Goal: Task Accomplishment & Management: Complete application form

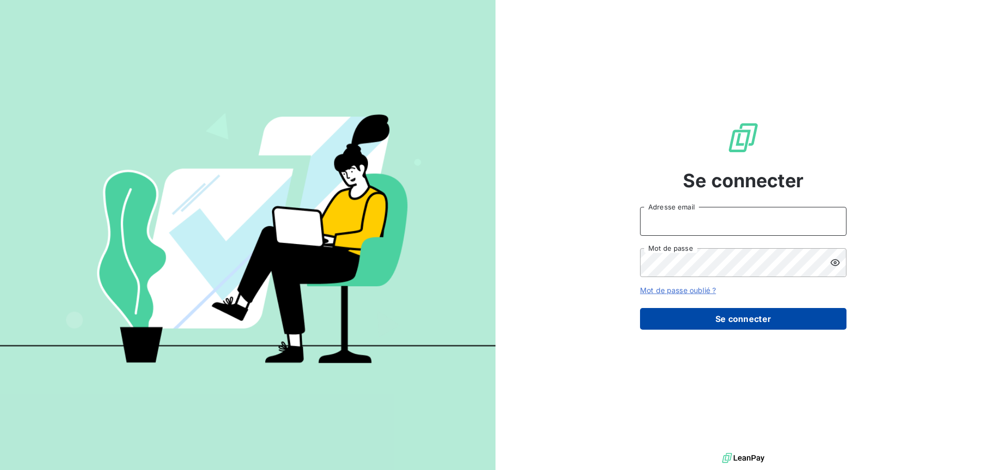
type input "[EMAIL_ADDRESS][DOMAIN_NAME]"
click at [742, 321] on button "Se connecter" at bounding box center [743, 319] width 206 height 22
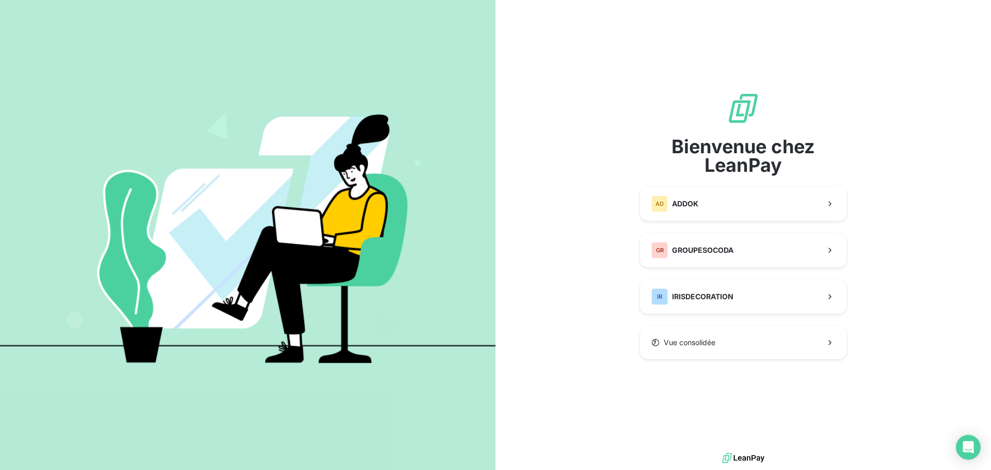
click at [676, 275] on div "Bienvenue chez LeanPay AD ADDOK GR GROUPESOCODA IR IRISDECORATION Vue consolidée" at bounding box center [743, 225] width 206 height 267
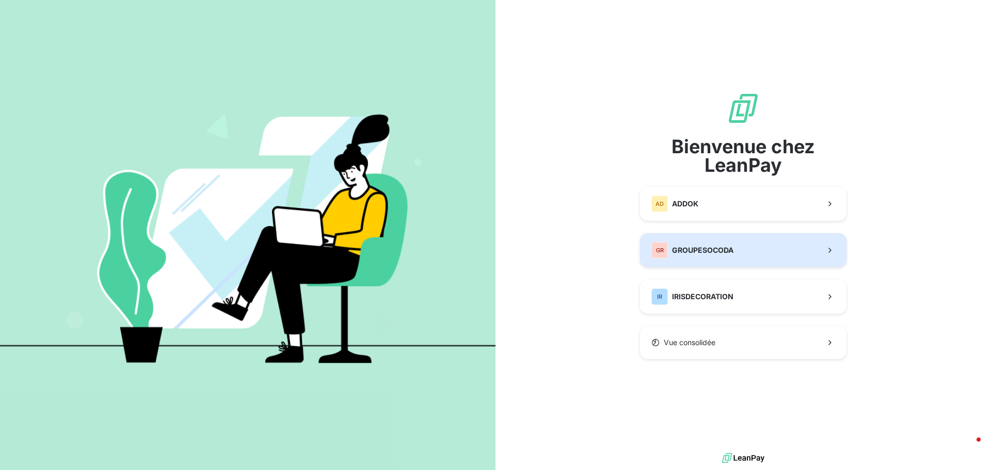
click at [675, 251] on span "GROUPESOCODA" at bounding box center [702, 250] width 61 height 10
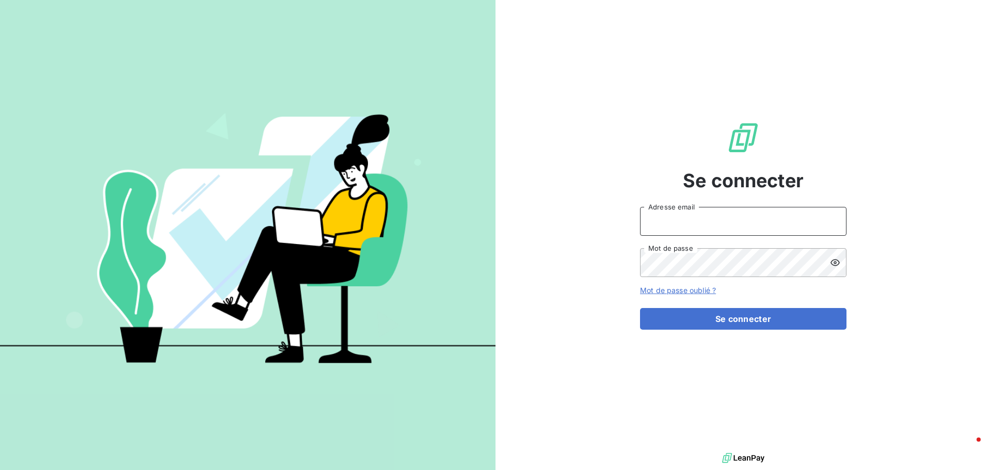
type input "[EMAIL_ADDRESS][DOMAIN_NAME]"
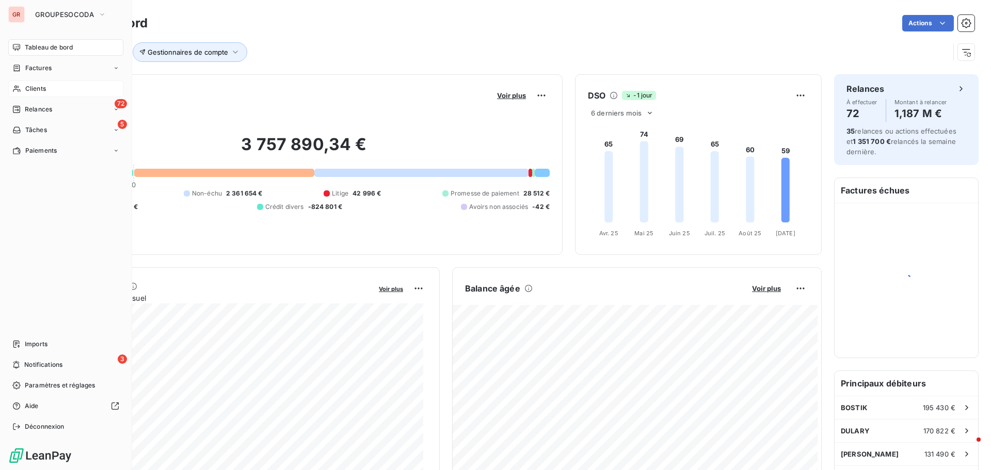
click at [38, 85] on span "Clients" at bounding box center [35, 88] width 21 height 9
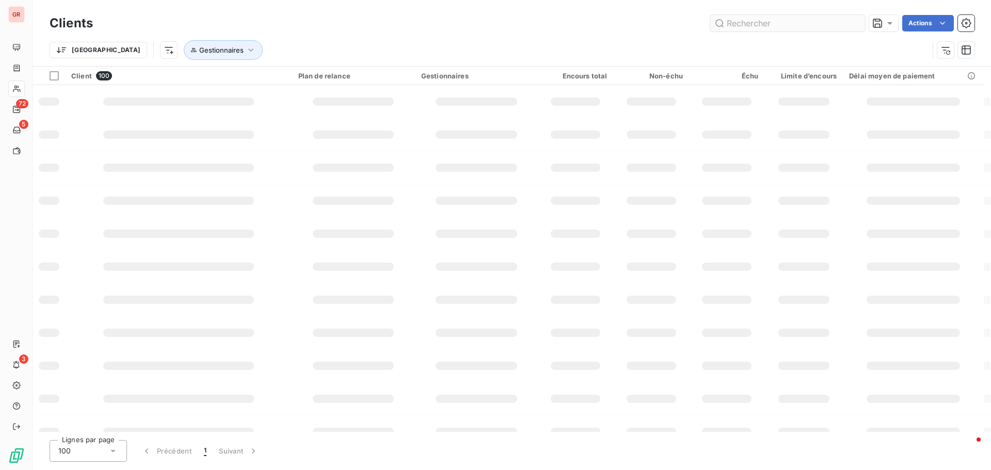
click at [745, 28] on input "text" at bounding box center [787, 23] width 155 height 17
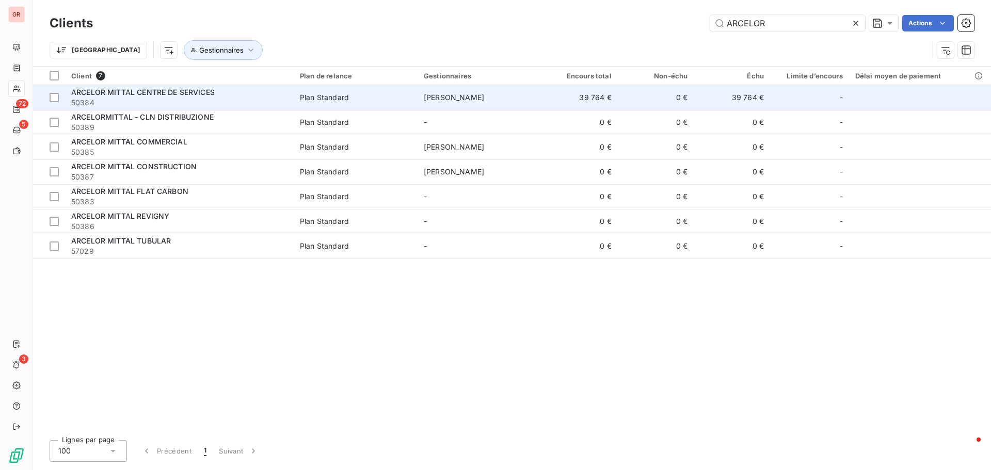
type input "ARCELOR"
click at [189, 89] on span "ARCELOR MITTAL CENTRE DE SERVICES" at bounding box center [142, 92] width 143 height 9
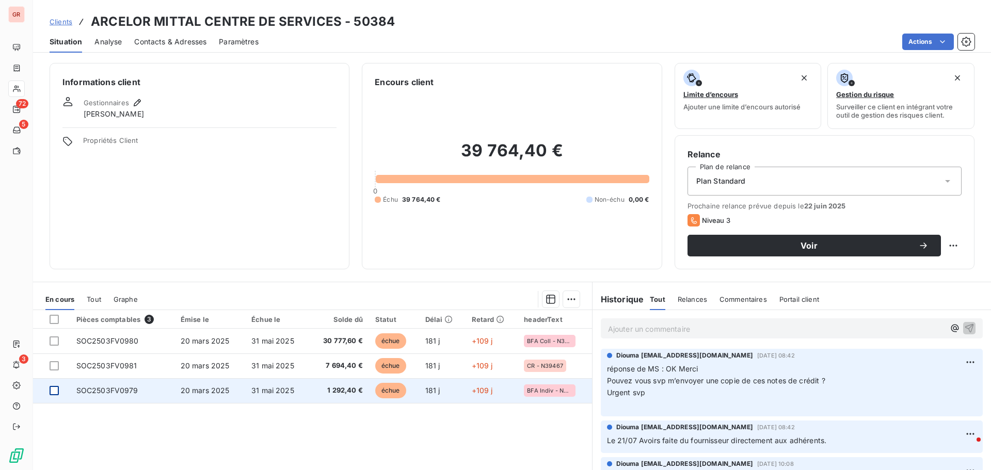
click at [54, 392] on div at bounding box center [54, 390] width 9 height 9
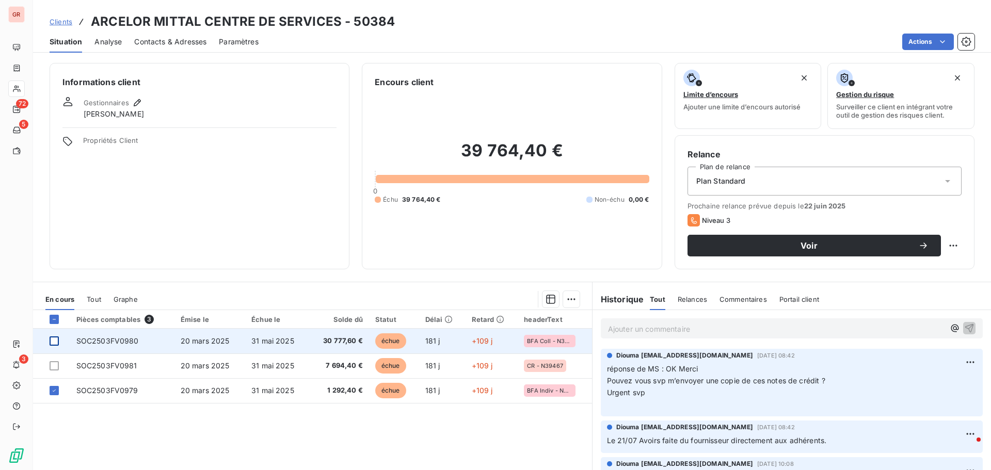
click at [52, 344] on div at bounding box center [54, 341] width 9 height 9
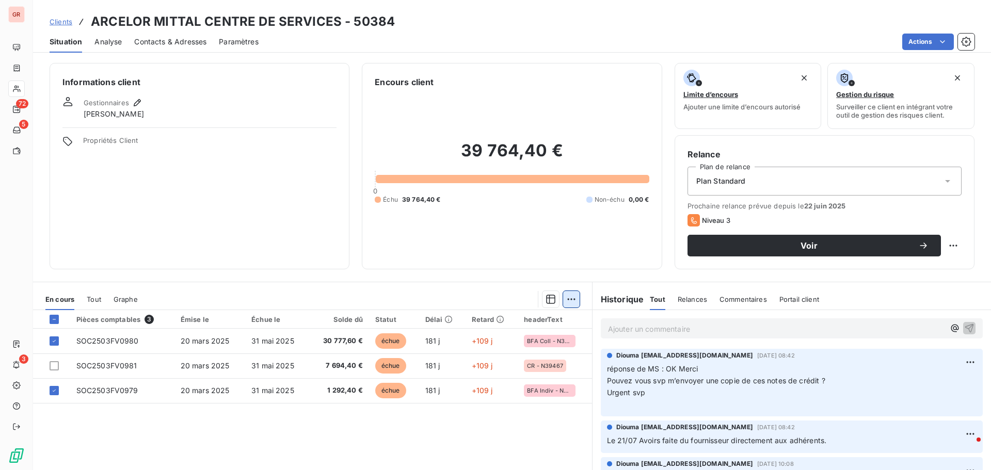
click at [571, 300] on html "GR 72 5 3 Clients ARCELOR MITTAL CENTRE DE SERVICES - 50384 Situation Analyse C…" at bounding box center [495, 235] width 991 height 470
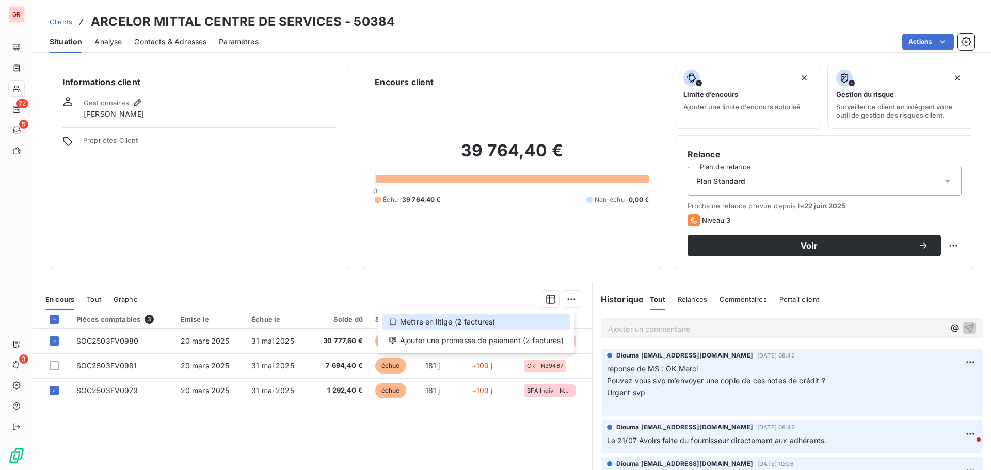
click at [468, 324] on div "Mettre en litige (2 factures)" at bounding box center [475, 322] width 187 height 17
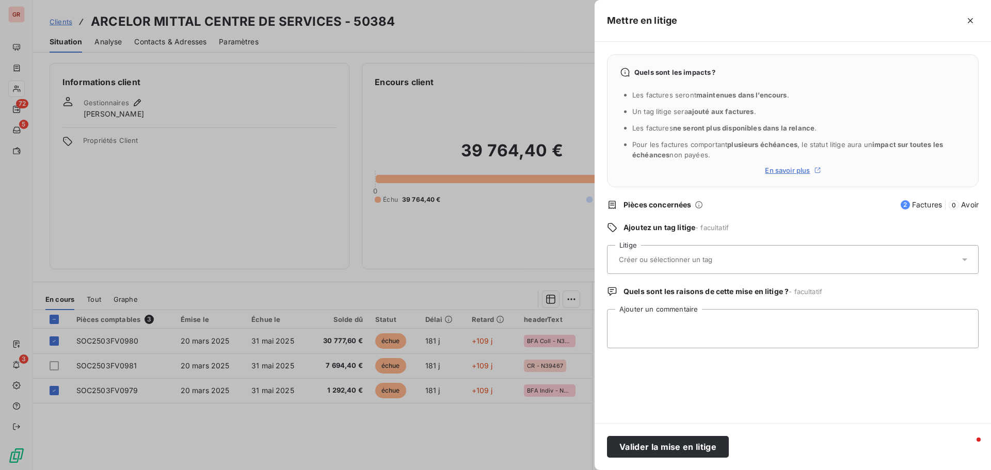
click at [635, 265] on div at bounding box center [788, 260] width 344 height 22
type input "BFA DIRECTE"
click at [662, 335] on textarea "Ajouter un commentaire" at bounding box center [793, 328] width 372 height 39
click at [648, 269] on div at bounding box center [788, 260] width 344 height 22
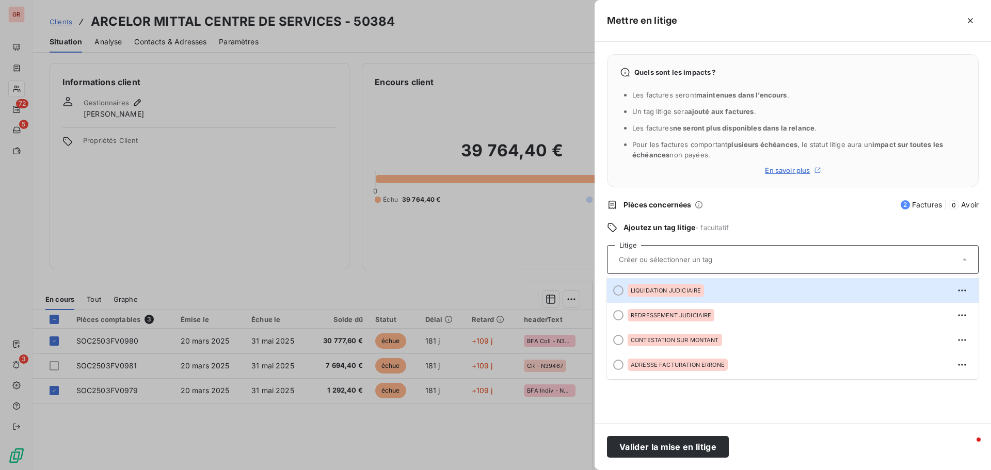
click at [647, 263] on input "text" at bounding box center [693, 259] width 150 height 9
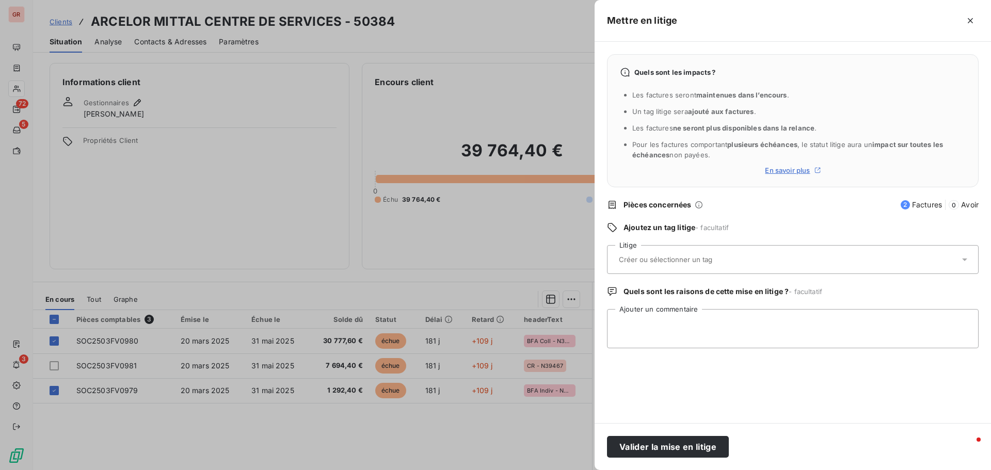
type input "B"
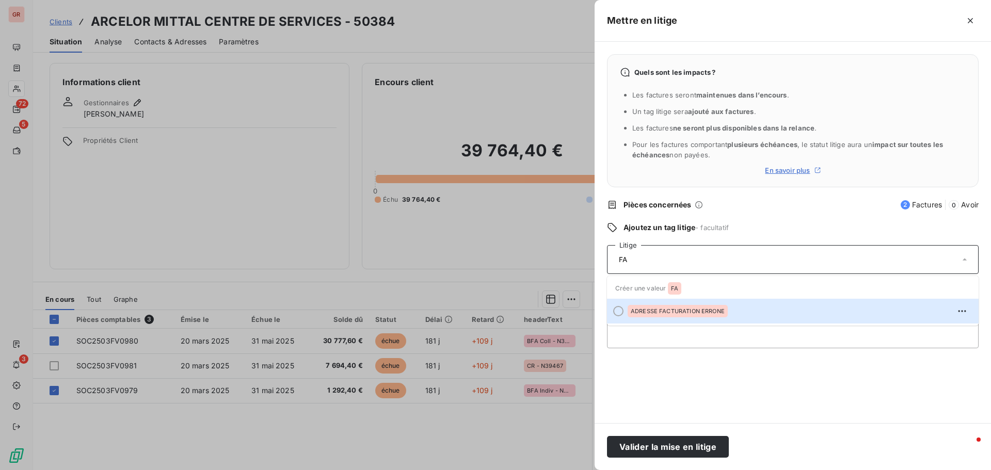
type input "F"
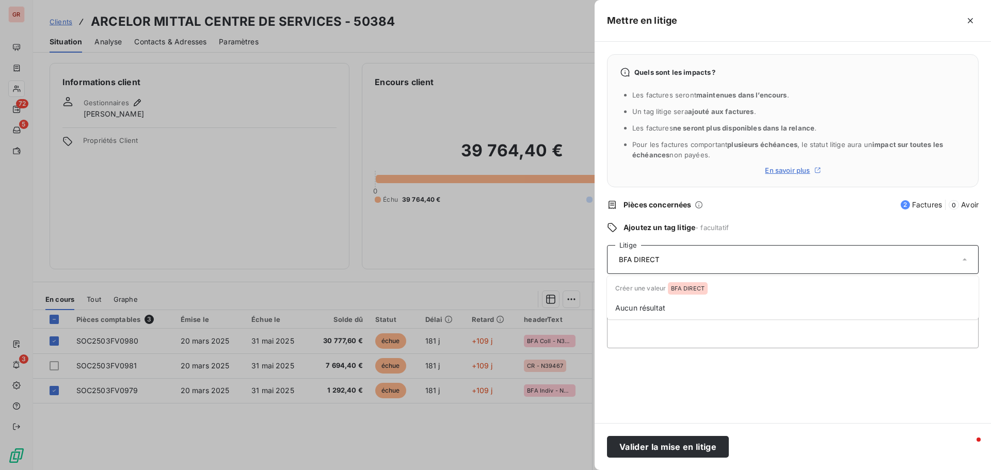
type input "BFA DIRECTE"
click at [683, 263] on input "text" at bounding box center [693, 259] width 150 height 9
type input "BFA DIRECTE"
click at [638, 340] on textarea "Ajouter un commentaire" at bounding box center [793, 328] width 372 height 39
click at [653, 258] on input "text" at bounding box center [693, 259] width 150 height 9
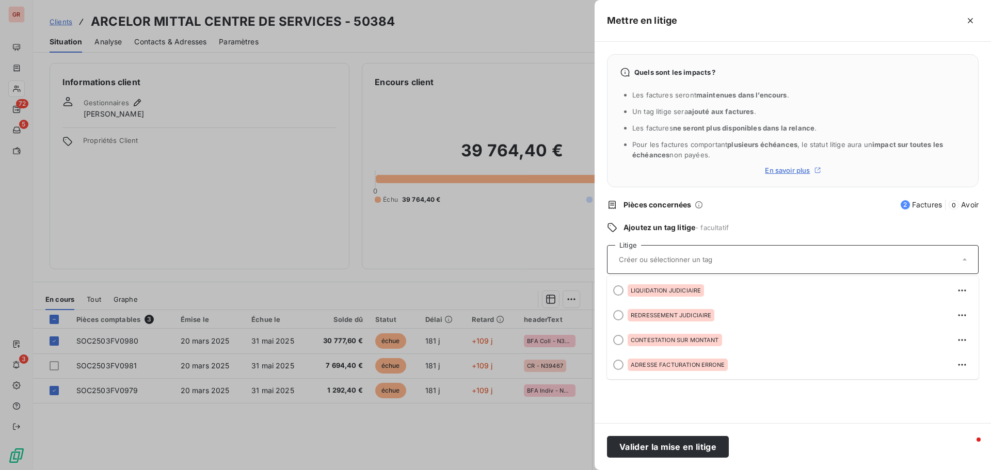
click at [654, 252] on div at bounding box center [788, 260] width 344 height 22
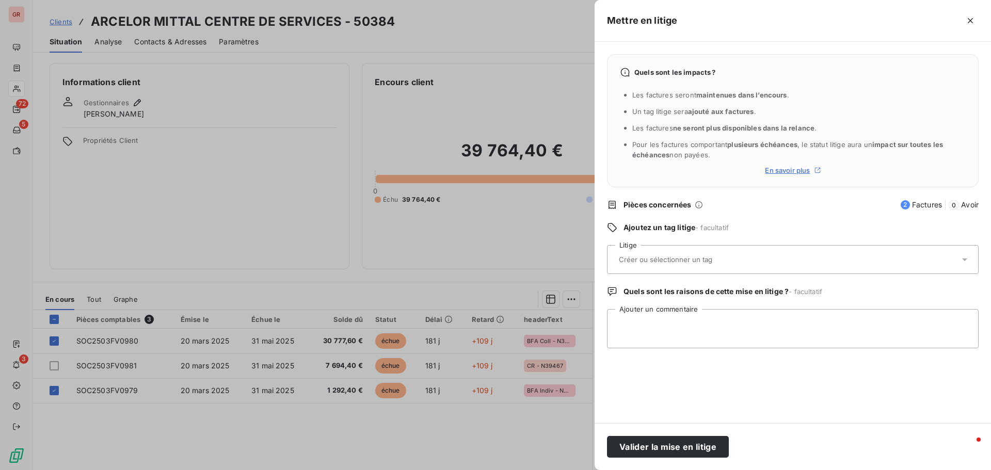
type input "B"
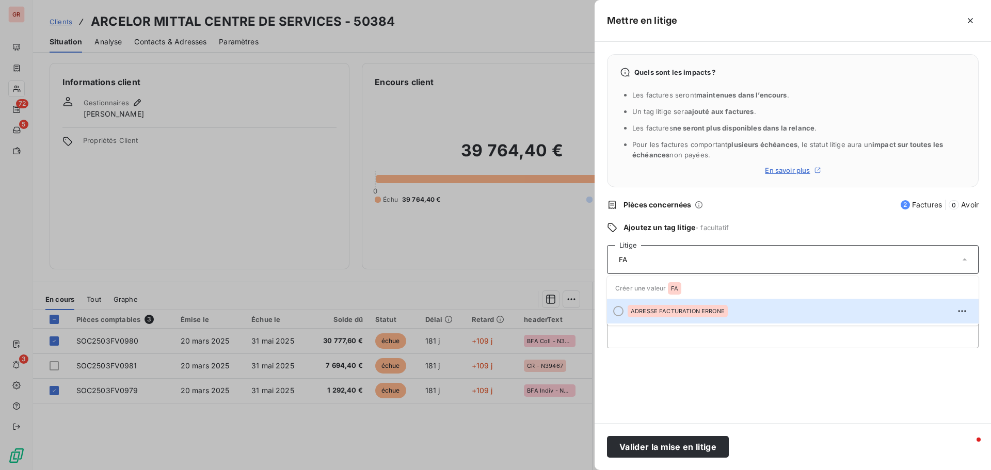
type input "F"
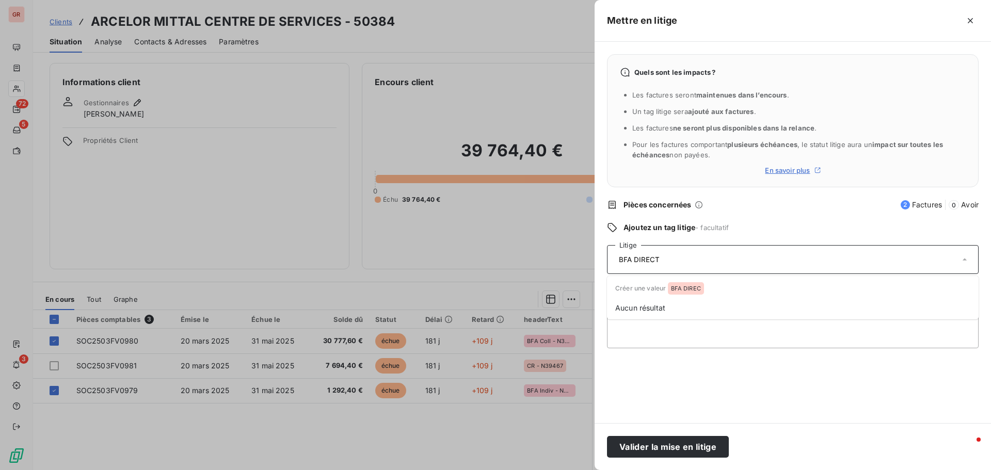
type input "BFA DIRECTE"
click at [654, 256] on input "text" at bounding box center [693, 259] width 150 height 9
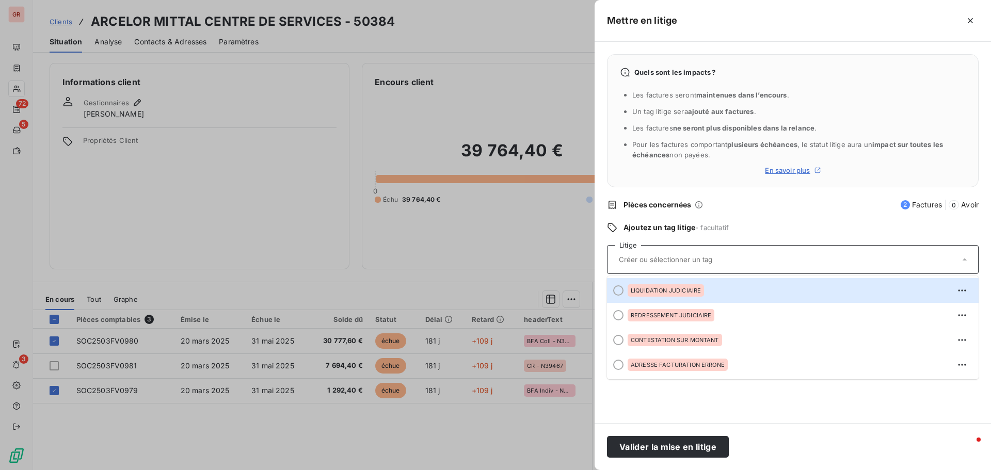
click at [652, 256] on input "text" at bounding box center [693, 259] width 150 height 9
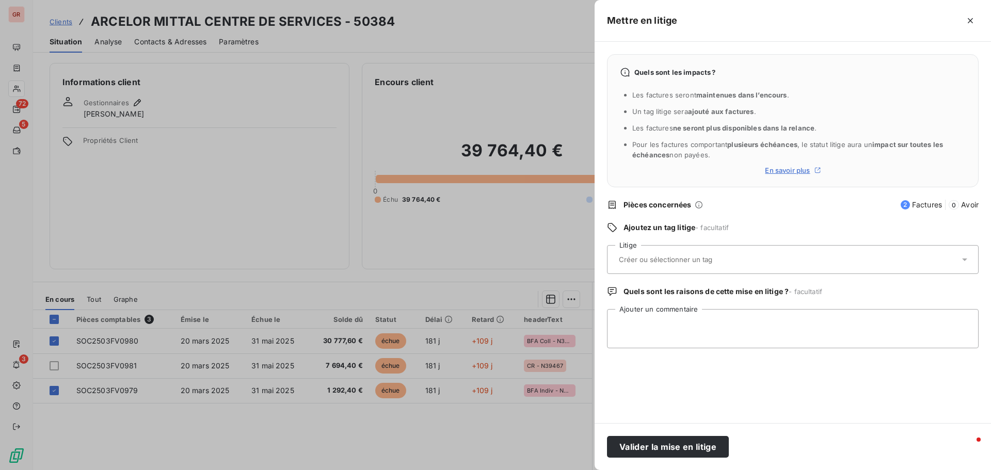
click at [652, 256] on input "text" at bounding box center [693, 259] width 150 height 9
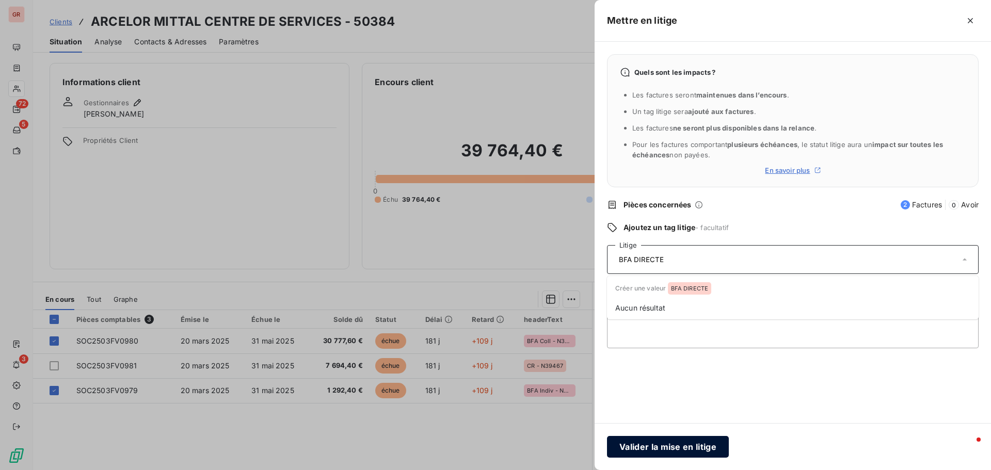
type input "BFA DIRECTE"
click at [649, 447] on button "Valider la mise en litige" at bounding box center [668, 447] width 122 height 22
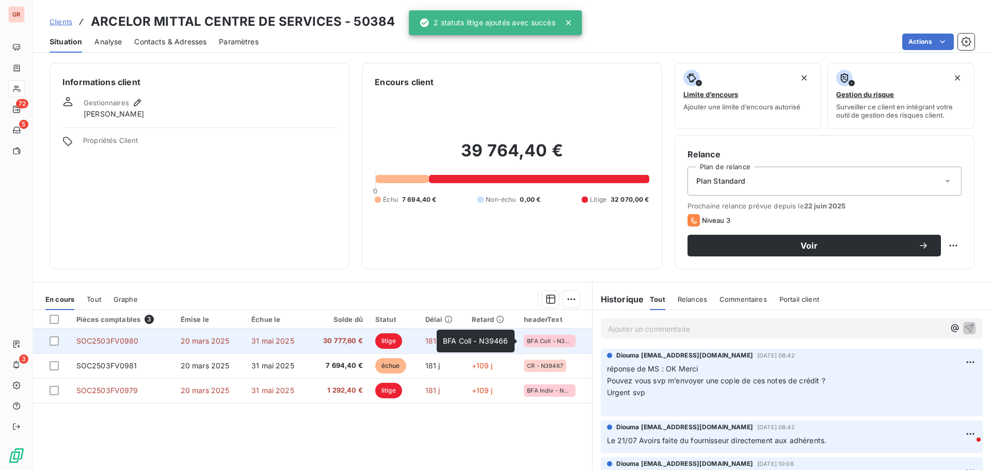
click at [518, 336] on td "BFA Coll - N39466" at bounding box center [555, 341] width 74 height 25
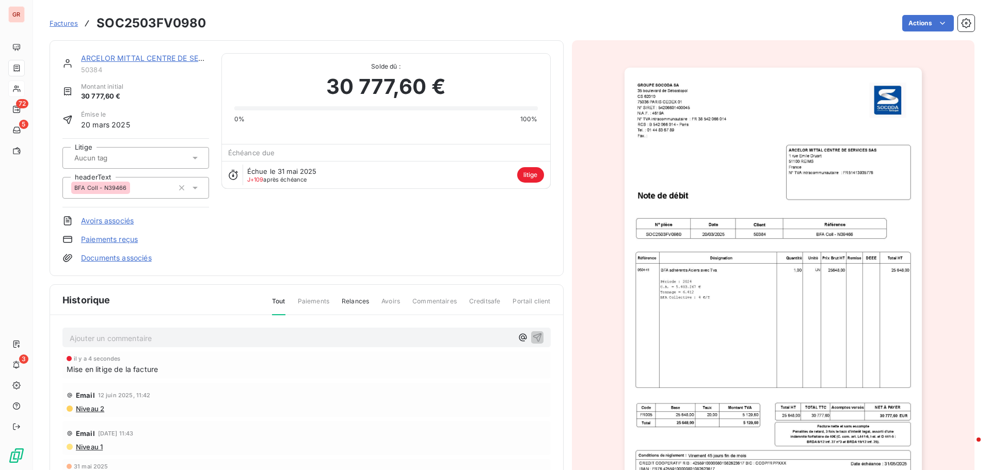
click at [123, 331] on div "Ajouter un commentaire ﻿" at bounding box center [291, 338] width 443 height 14
click at [121, 339] on p "Ajouter un commentaire ﻿" at bounding box center [291, 338] width 443 height 13
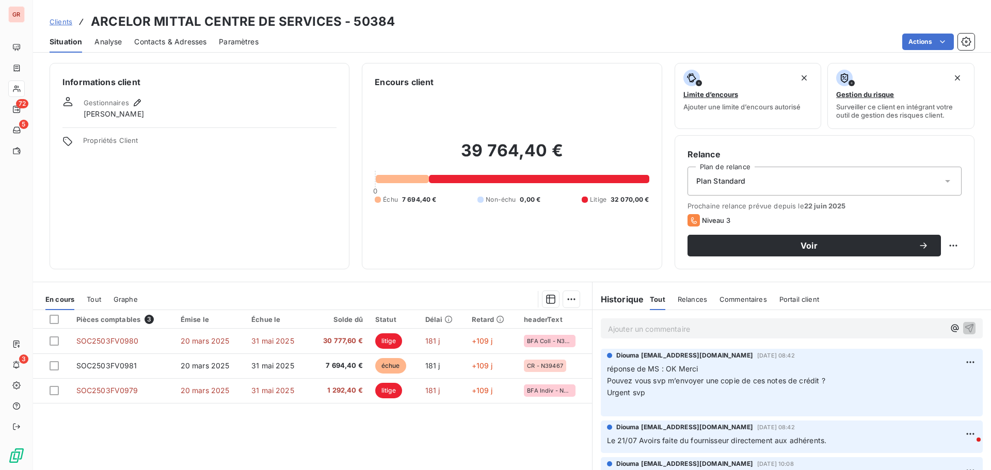
click at [621, 326] on p "Ajouter un commentaire ﻿" at bounding box center [776, 329] width 337 height 13
